Goal: Task Accomplishment & Management: Manage account settings

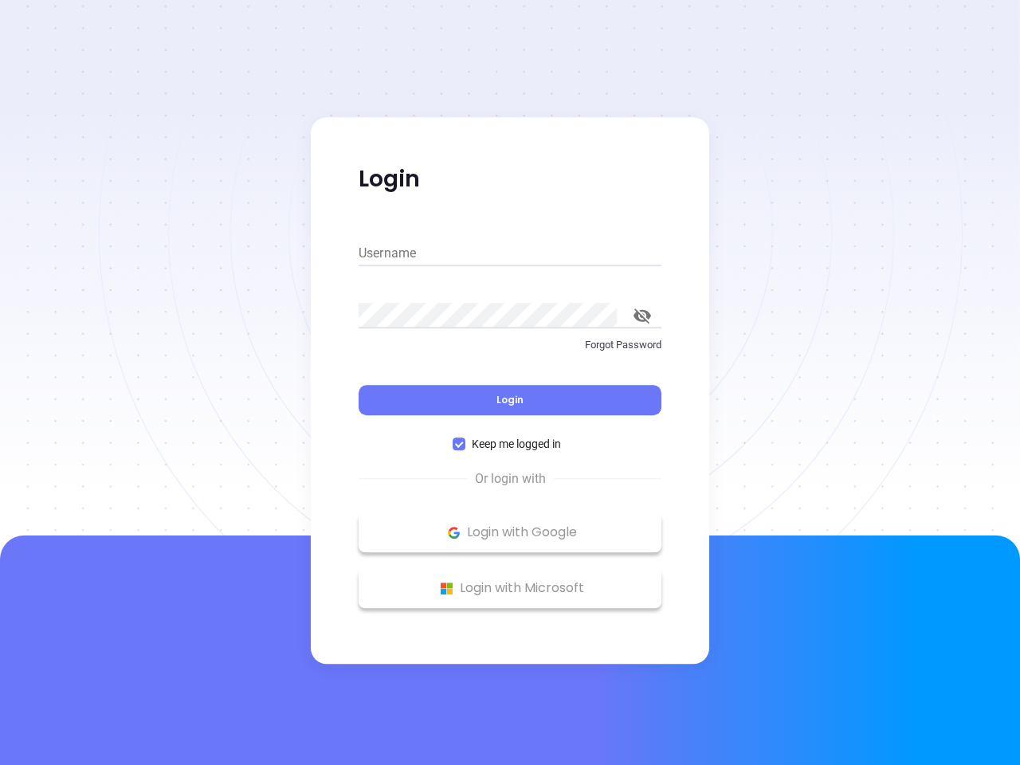
click at [510, 383] on div "Login" at bounding box center [510, 390] width 303 height 49
click at [510, 254] on input "Username" at bounding box center [510, 254] width 303 height 26
click at [643, 316] on icon "toggle password visibility" at bounding box center [643, 316] width 18 height 15
click at [510, 400] on span "Login" at bounding box center [510, 400] width 27 height 14
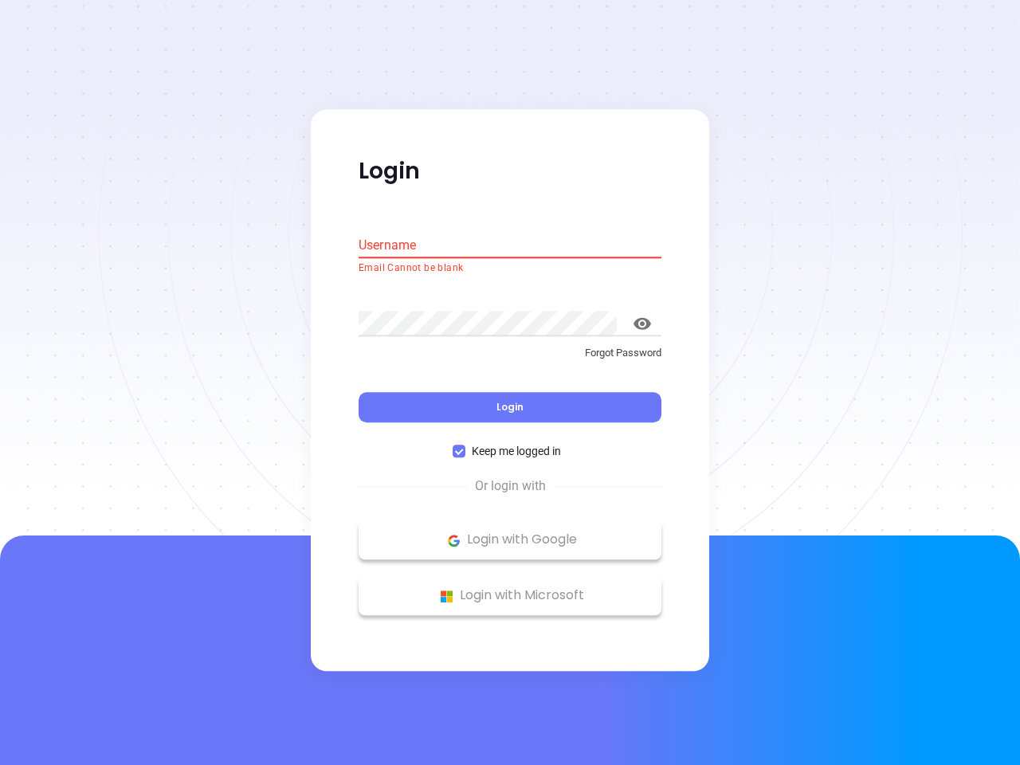
click at [510, 444] on span "Keep me logged in" at bounding box center [517, 452] width 102 height 18
click at [466, 446] on input "Keep me logged in" at bounding box center [459, 452] width 13 height 13
checkbox input "false"
click at [510, 533] on p "Login with Google" at bounding box center [510, 541] width 287 height 24
click at [510, 588] on p "Login with Microsoft" at bounding box center [510, 596] width 287 height 24
